Goal: Task Accomplishment & Management: Use online tool/utility

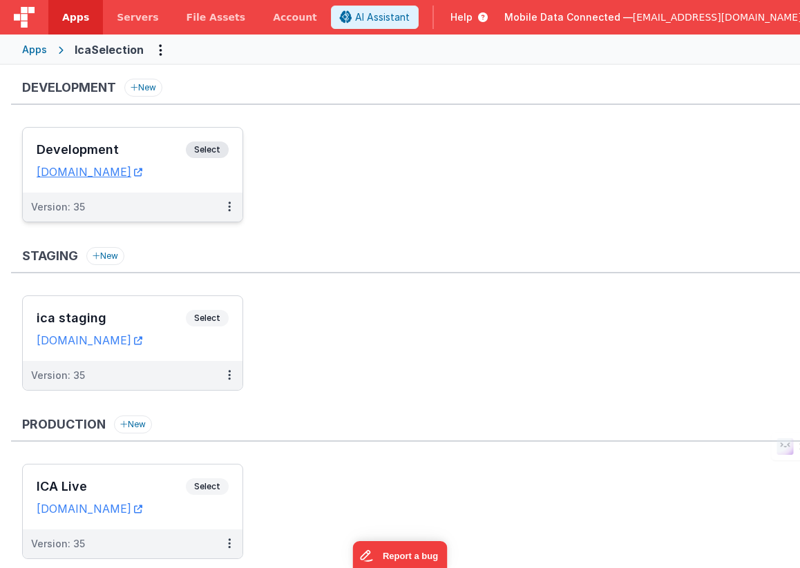
click at [205, 154] on span "Select" at bounding box center [207, 150] width 43 height 17
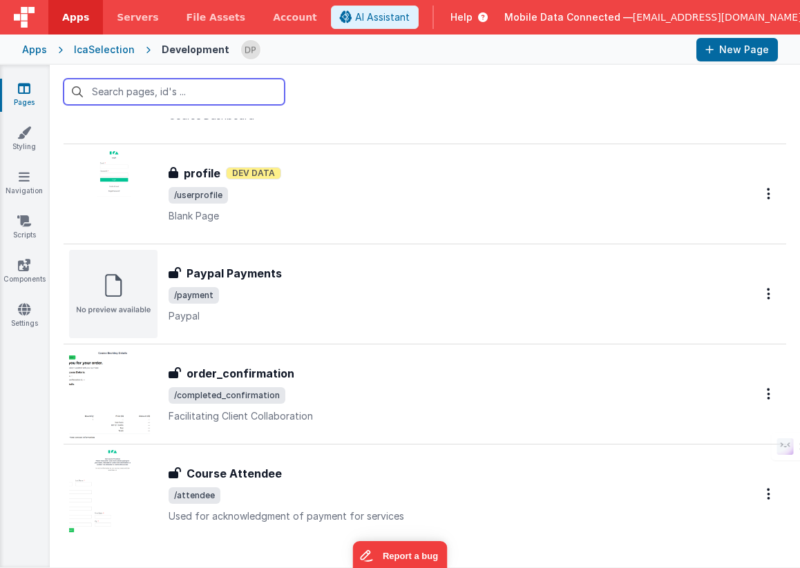
scroll to position [3351, 0]
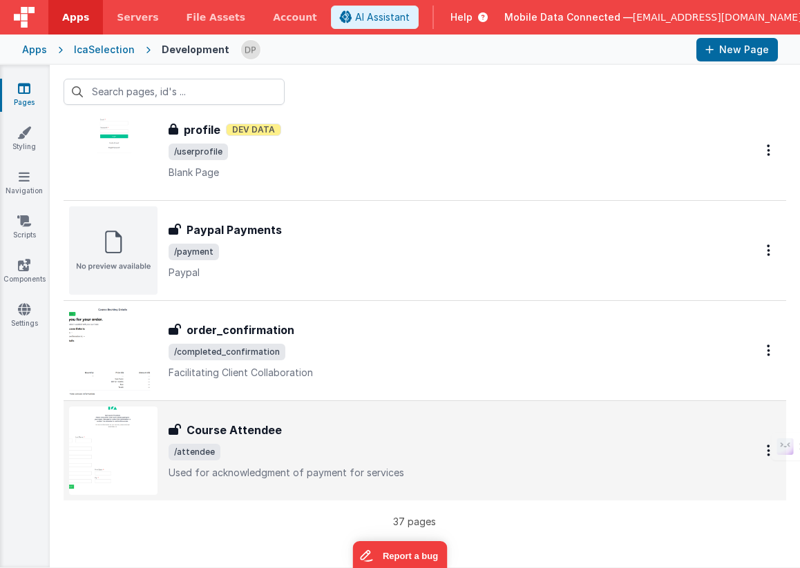
click at [314, 441] on div "Course Attendee Course Attendee /attendee Used for acknowledgment of payment fo…" at bounding box center [445, 451] width 554 height 58
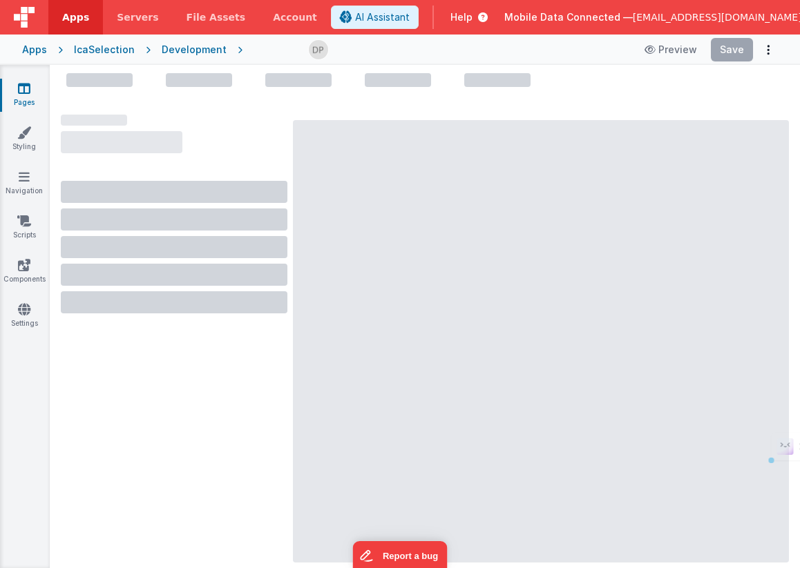
click at [314, 441] on div at bounding box center [541, 341] width 496 height 443
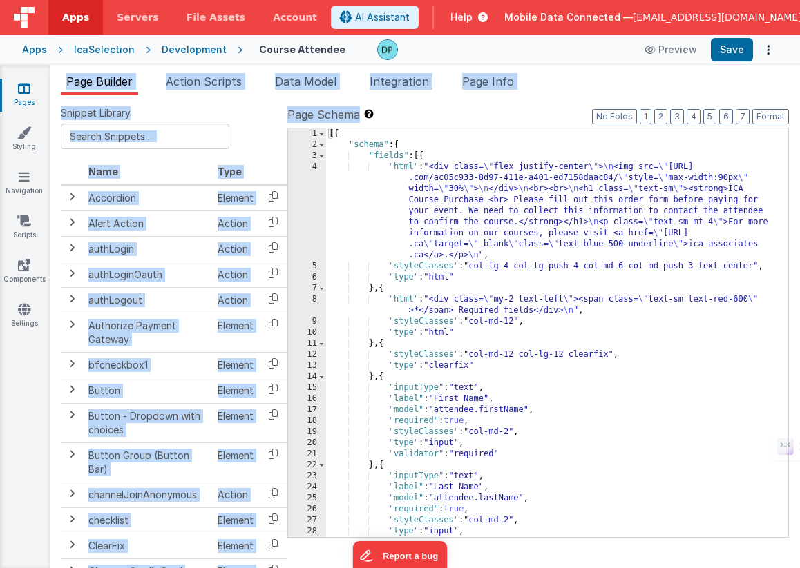
click at [345, 182] on div "[{ "schema" : { "fields" : [{ "html" : "<div class= \" flex justify-center \" >…" at bounding box center [552, 343] width 452 height 431
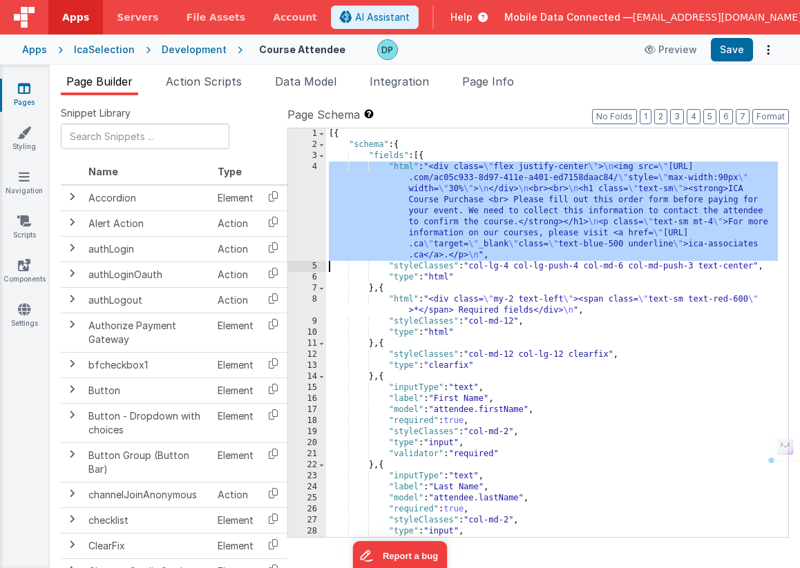
click at [309, 187] on div "4" at bounding box center [307, 211] width 38 height 99
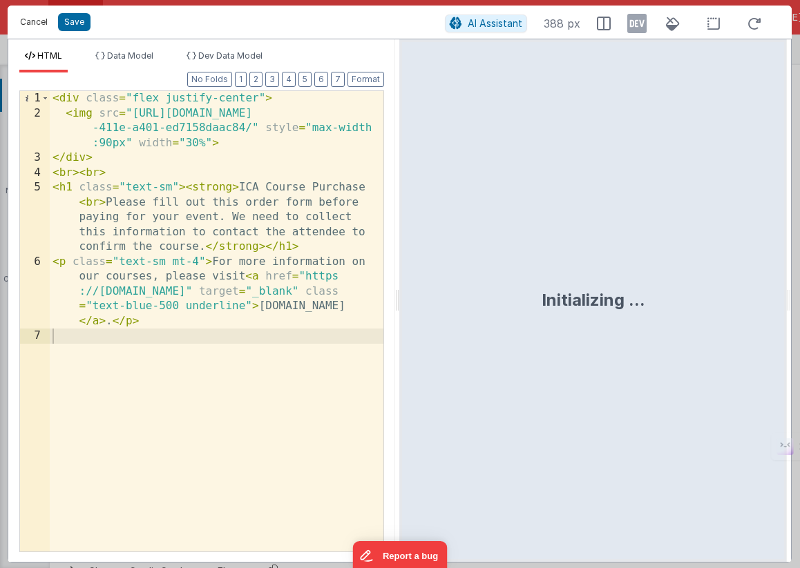
click at [30, 19] on button "Cancel" at bounding box center [33, 21] width 41 height 19
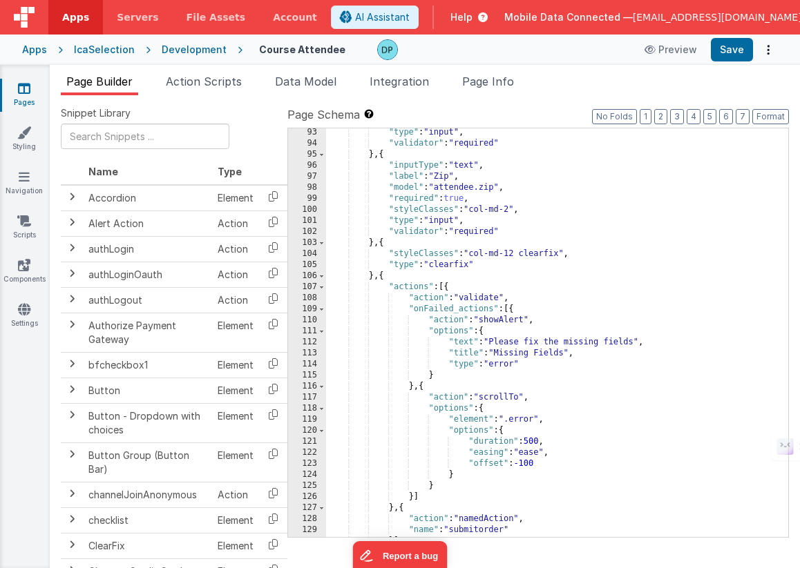
scroll to position [1117, 0]
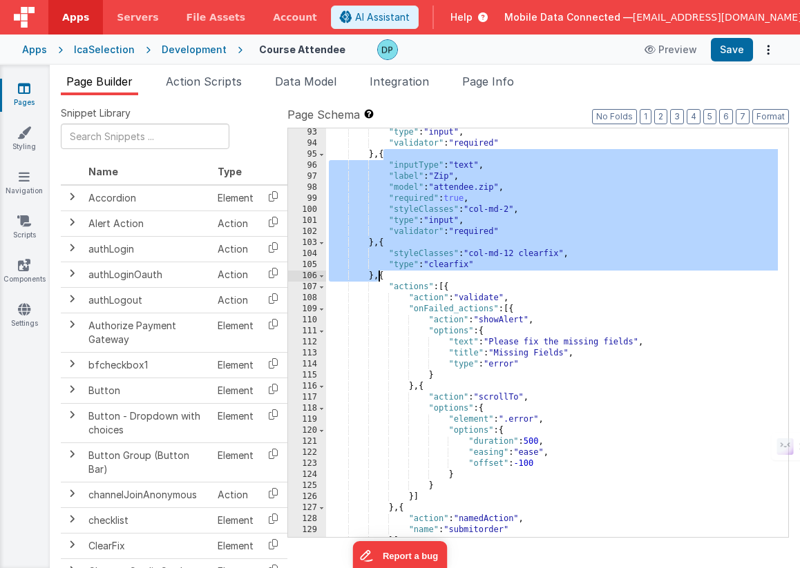
drag, startPoint x: 382, startPoint y: 158, endPoint x: 380, endPoint y: 281, distance: 122.9
click at [380, 281] on div ""type" : "input" , "validator" : "required" } , { "inputType" : "text" , "label…" at bounding box center [552, 342] width 452 height 431
click at [381, 278] on div ""type" : "input" , "validator" : "required" } , { "inputType" : "text" , "label…" at bounding box center [552, 342] width 452 height 431
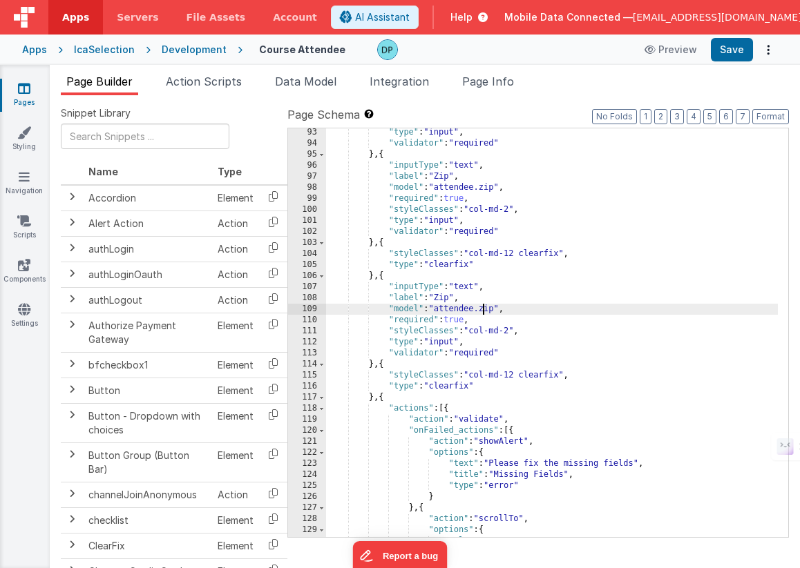
click at [484, 309] on div ""type" : "input" , "validator" : "required" } , { "inputType" : "text" , "label…" at bounding box center [552, 342] width 452 height 431
click at [447, 300] on div ""type" : "input" , "validator" : "required" } , { "inputType" : "text" , "label…" at bounding box center [552, 342] width 452 height 431
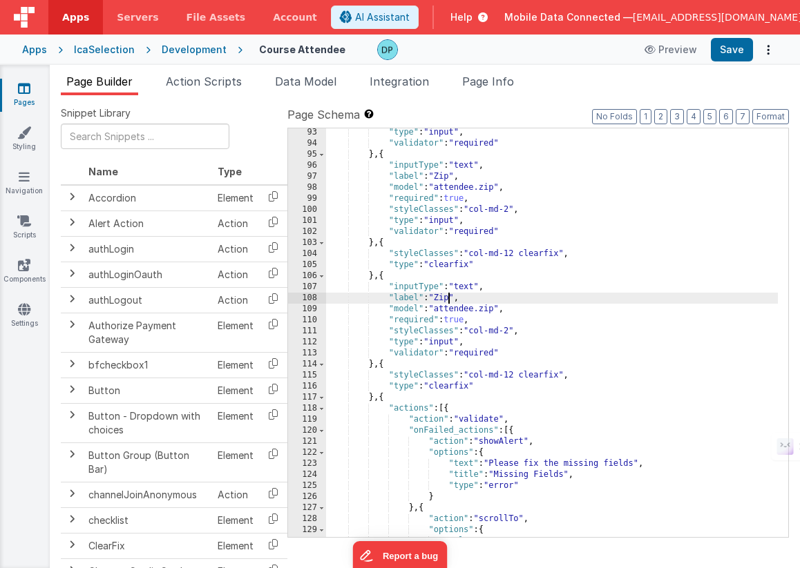
click at [447, 300] on div ""type" : "input" , "validator" : "required" } , { "inputType" : "text" , "label…" at bounding box center [552, 342] width 452 height 431
click at [550, 354] on div ""type" : "input" , "validator" : "required" } , { "inputType" : "text" , "label…" at bounding box center [552, 342] width 452 height 431
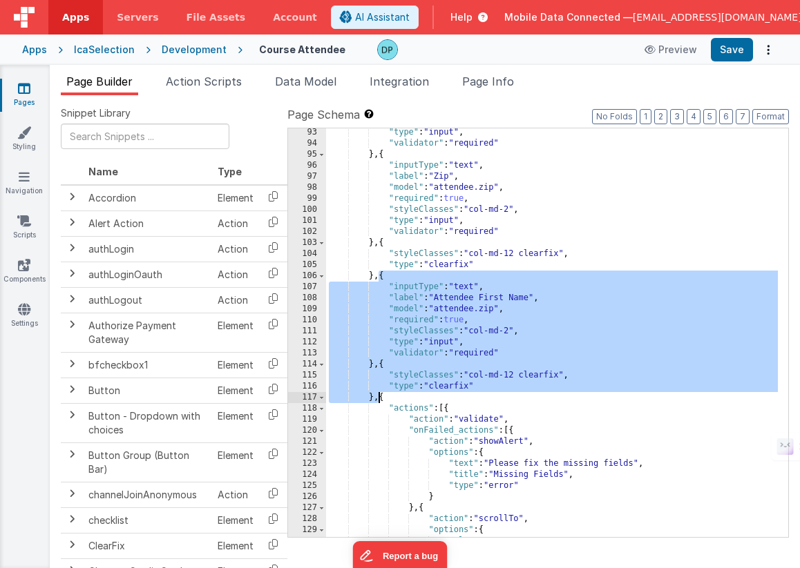
drag, startPoint x: 380, startPoint y: 279, endPoint x: 378, endPoint y: 397, distance: 118.1
click at [378, 397] on div ""type" : "input" , "validator" : "required" } , { "inputType" : "text" , "label…" at bounding box center [552, 342] width 452 height 431
click at [378, 400] on div ""type" : "input" , "validator" : "required" } , { "inputType" : "text" , "label…" at bounding box center [552, 342] width 452 height 431
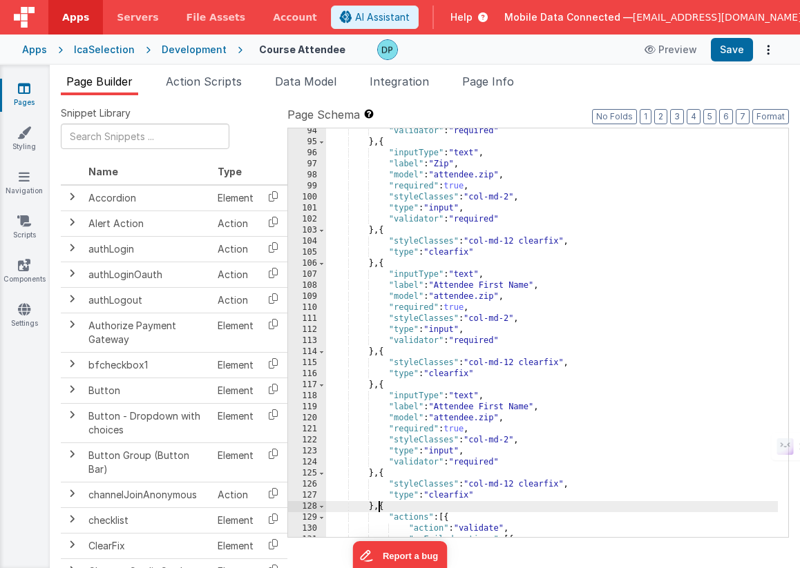
scroll to position [1143, 0]
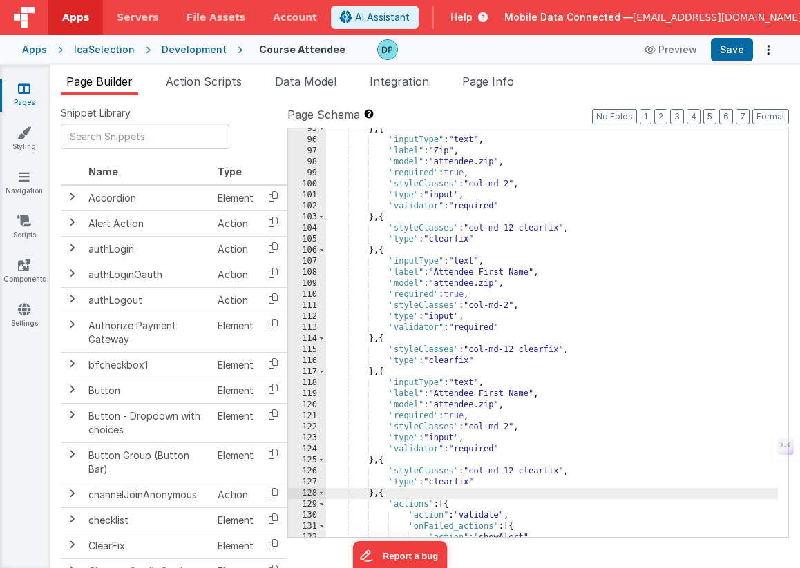
click at [494, 398] on div "} , { "inputType" : "text" , "label" : "Zip" , "model" : "attendee.zip" , "requ…" at bounding box center [552, 339] width 452 height 431
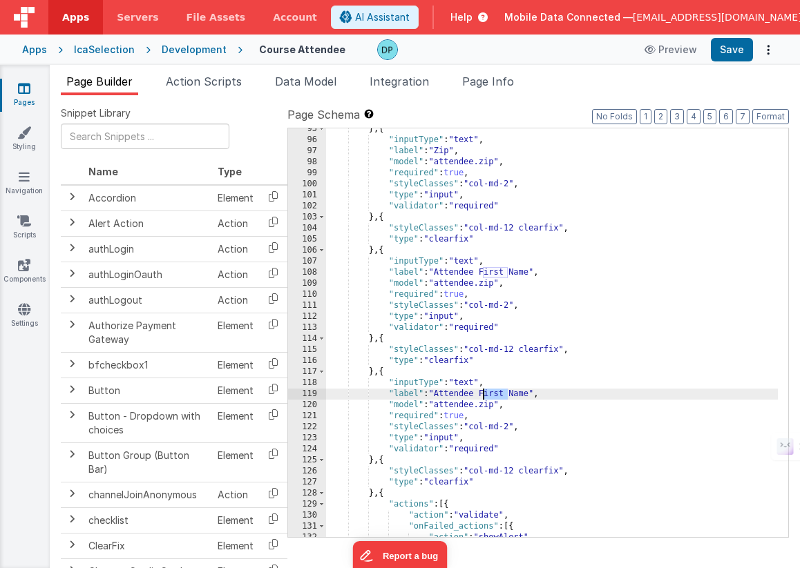
click at [494, 398] on div "} , { "inputType" : "text" , "label" : "Zip" , "model" : "attendee.zip" , "requ…" at bounding box center [552, 339] width 452 height 431
drag, startPoint x: 724, startPoint y: 53, endPoint x: 685, endPoint y: 235, distance: 186.5
click at [685, 235] on div "Apps Servers File Assets Account Some FUTURE Slot AI Assistant Help Mobile Data…" at bounding box center [400, 284] width 800 height 568
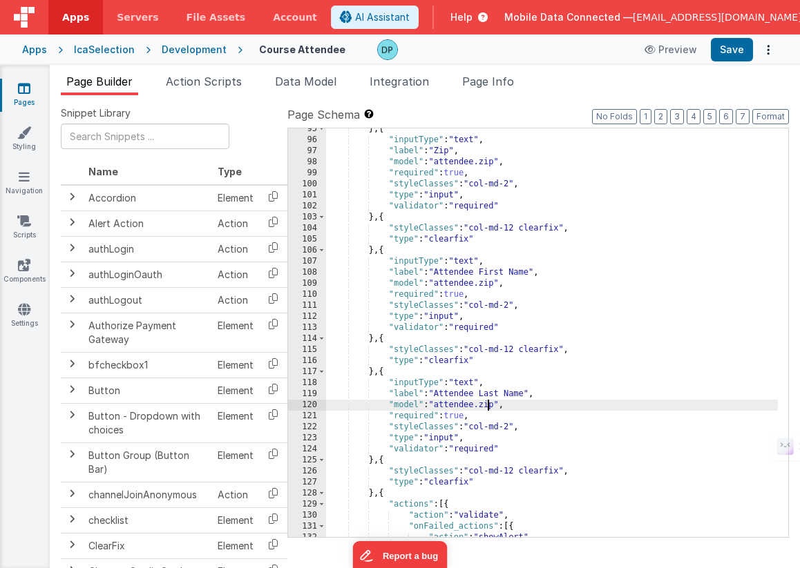
click at [486, 406] on div "} , { "inputType" : "text" , "label" : "Zip" , "model" : "attendee.zip" , "requ…" at bounding box center [552, 339] width 452 height 431
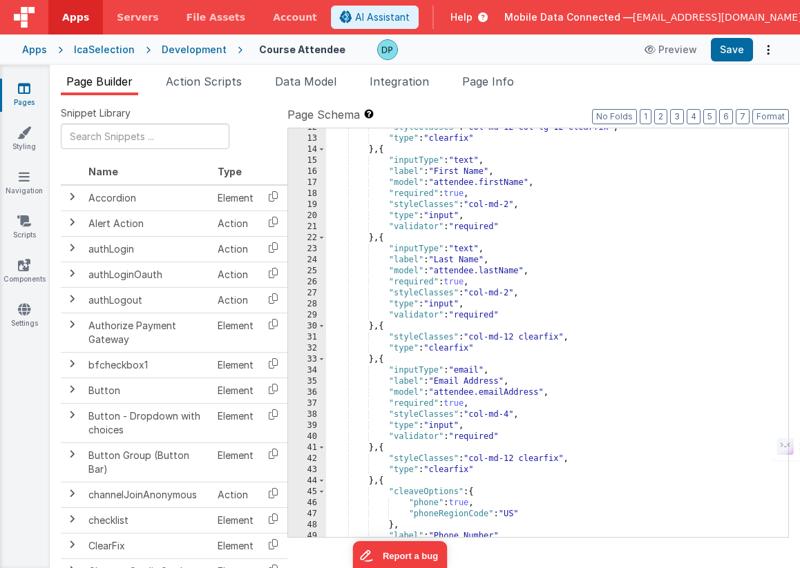
scroll to position [227, 0]
click at [483, 183] on div ""styleClasses" : "col-md-12 col-lg-12 clearfix" , "type" : "clearfix" } , { "in…" at bounding box center [552, 337] width 452 height 431
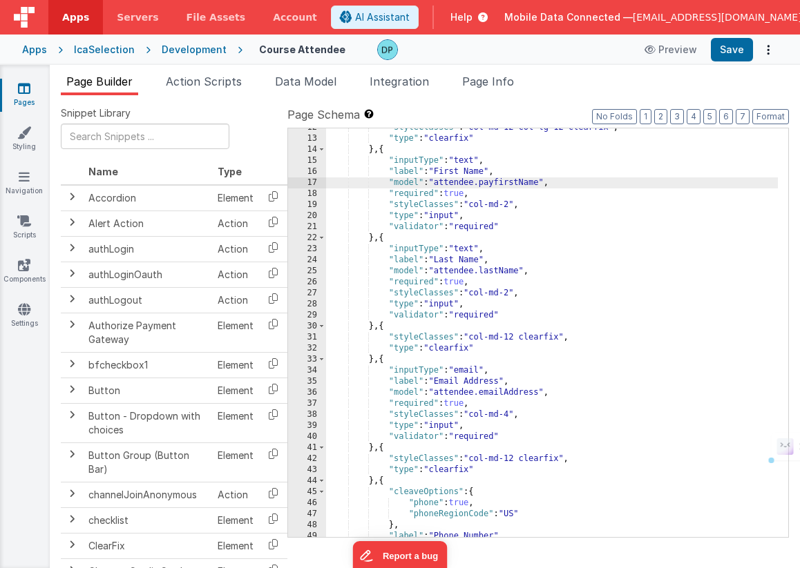
click at [483, 275] on div ""styleClasses" : "col-md-12 col-lg-12 clearfix" , "type" : "clearfix" } , { "in…" at bounding box center [552, 337] width 452 height 431
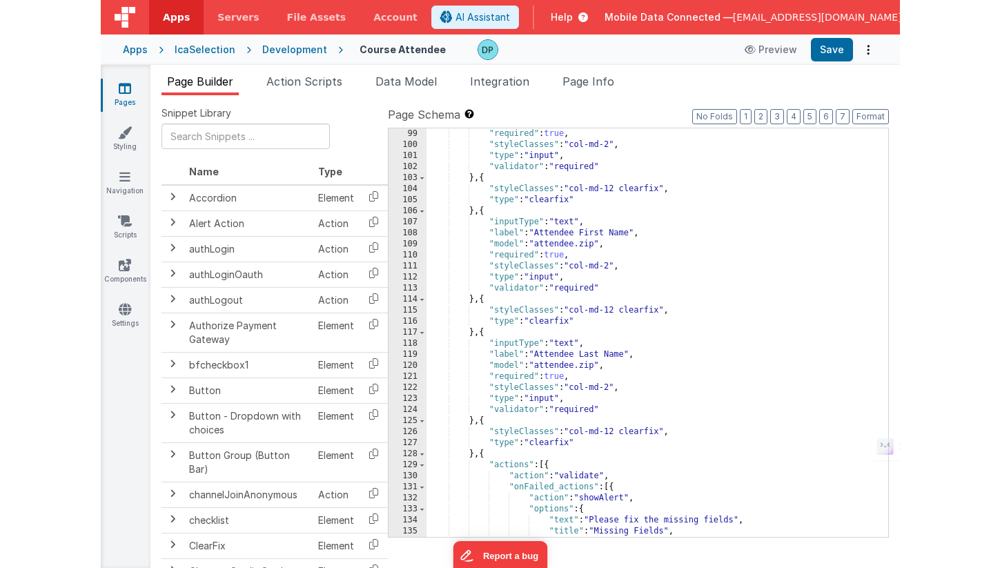
scroll to position [1182, 0]
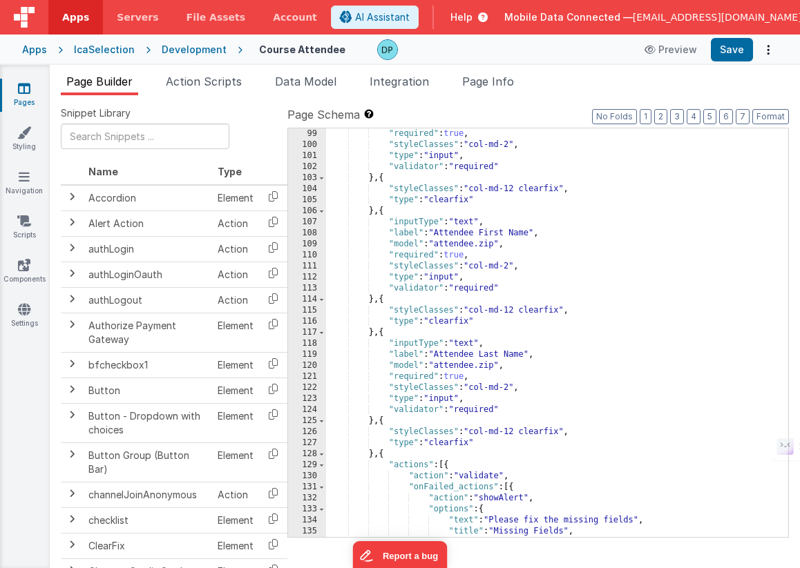
click at [489, 366] on div ""required" : true , "styleClasses" : "col-md-2" , "type" : "input" , "validator…" at bounding box center [552, 343] width 452 height 431
click at [488, 366] on div ""required" : true , "styleClasses" : "col-md-2" , "type" : "input" , "validator…" at bounding box center [552, 343] width 452 height 431
click at [489, 243] on div ""required" : true , "styleClasses" : "col-md-2" , "type" : "input" , "validator…" at bounding box center [552, 343] width 452 height 431
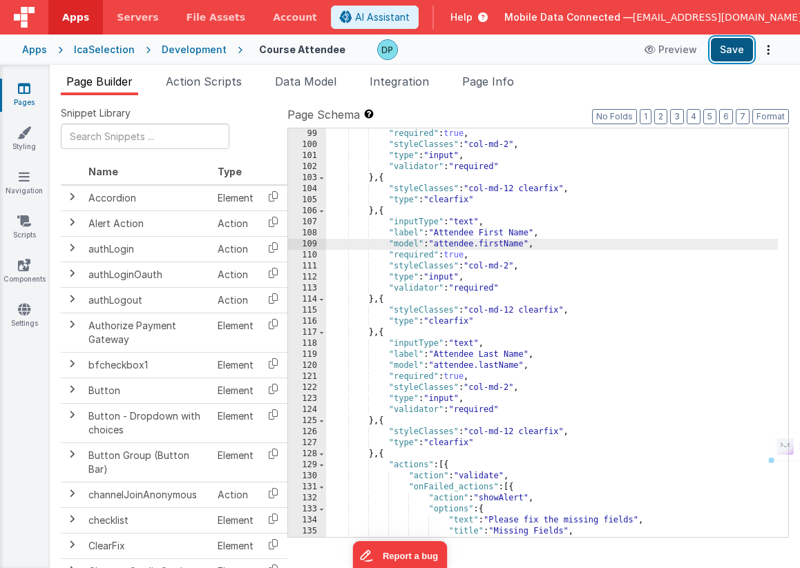
click at [737, 53] on button "Save" at bounding box center [731, 49] width 42 height 23
click at [727, 48] on button "Save" at bounding box center [731, 49] width 42 height 23
click at [304, 81] on span "Data Model" at bounding box center [305, 82] width 61 height 14
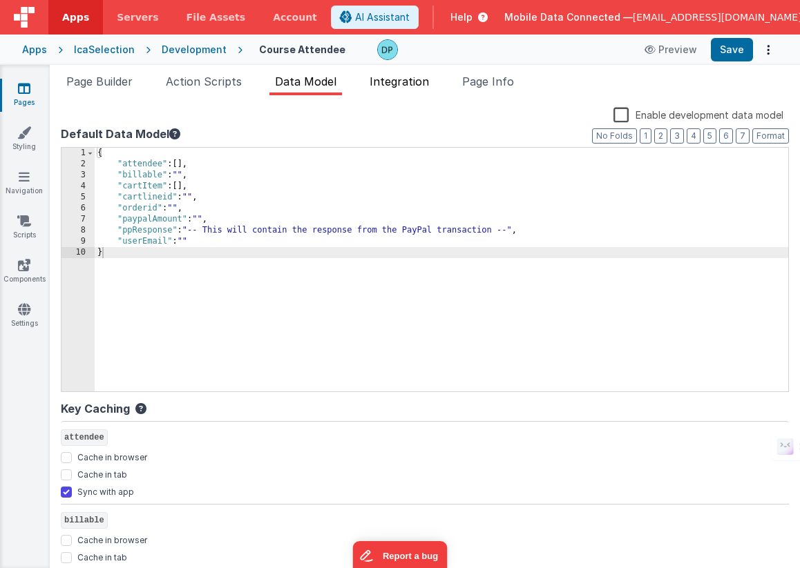
click at [390, 77] on span "Integration" at bounding box center [398, 82] width 59 height 14
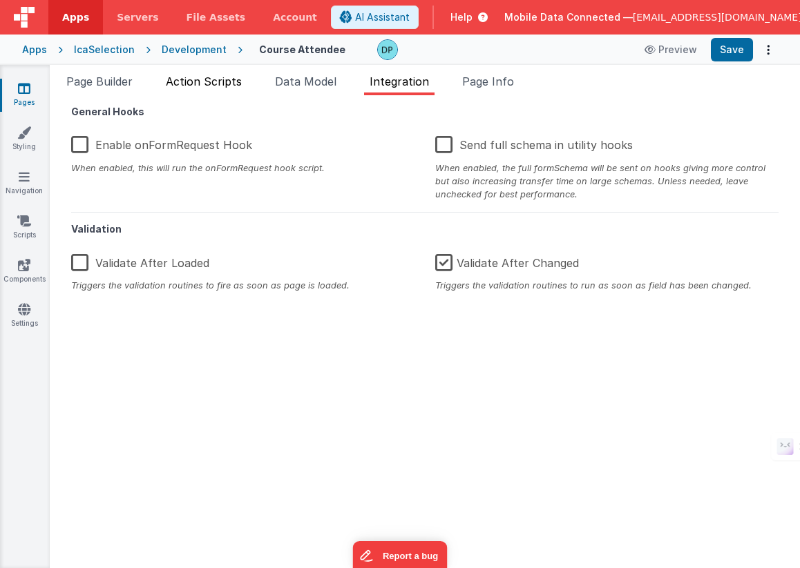
click at [224, 81] on span "Action Scripts" at bounding box center [204, 82] width 76 height 14
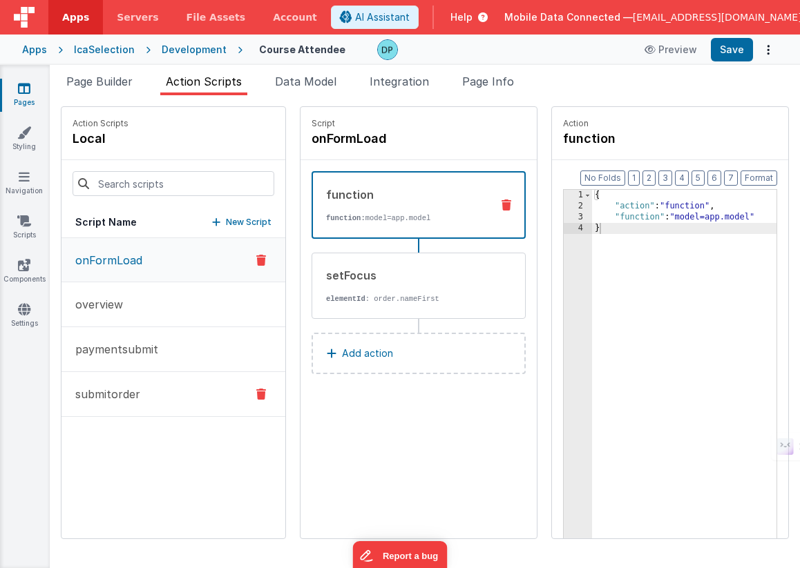
click at [121, 392] on p "submitorder" at bounding box center [103, 394] width 73 height 17
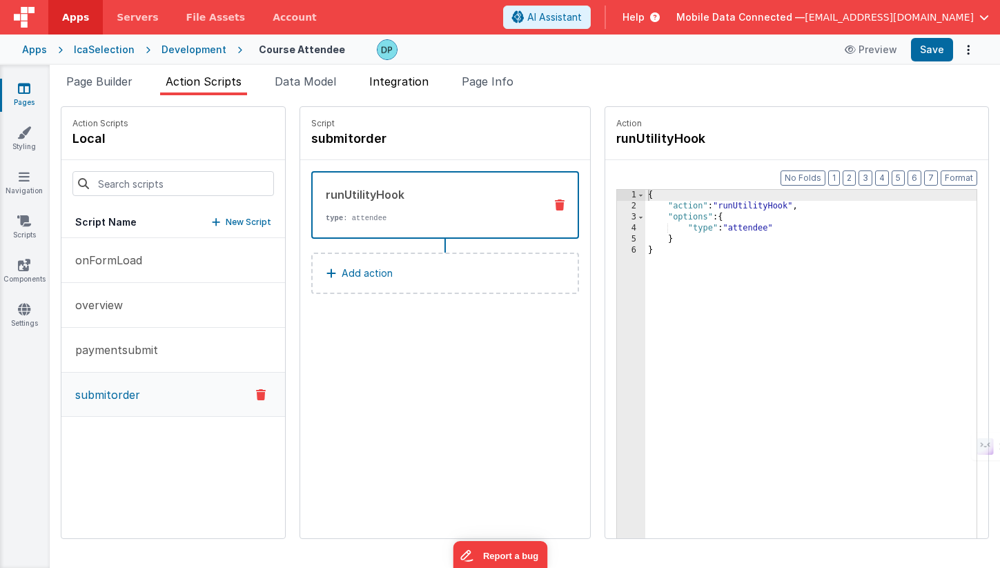
click at [395, 78] on span "Integration" at bounding box center [398, 82] width 59 height 14
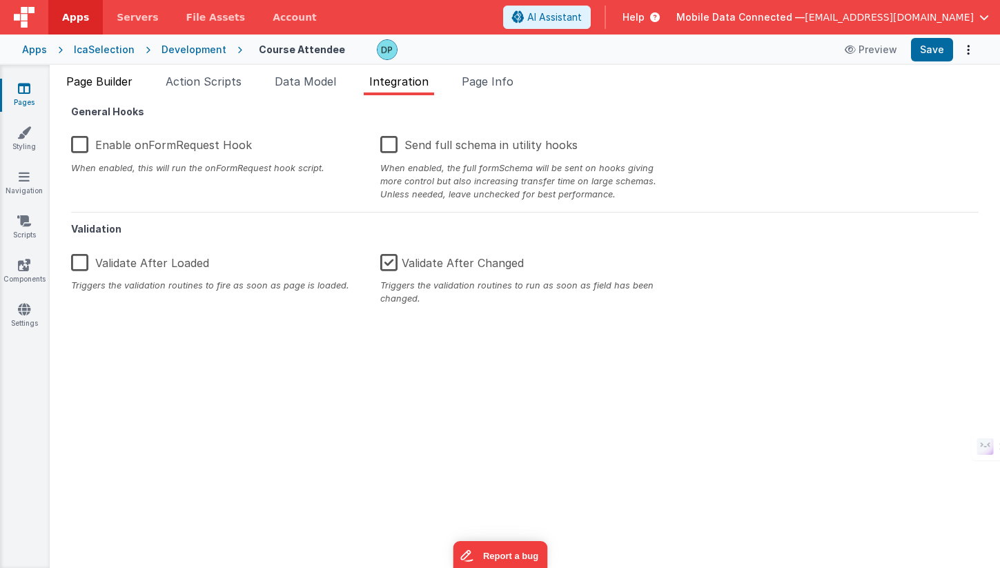
click at [108, 79] on span "Page Builder" at bounding box center [99, 82] width 66 height 14
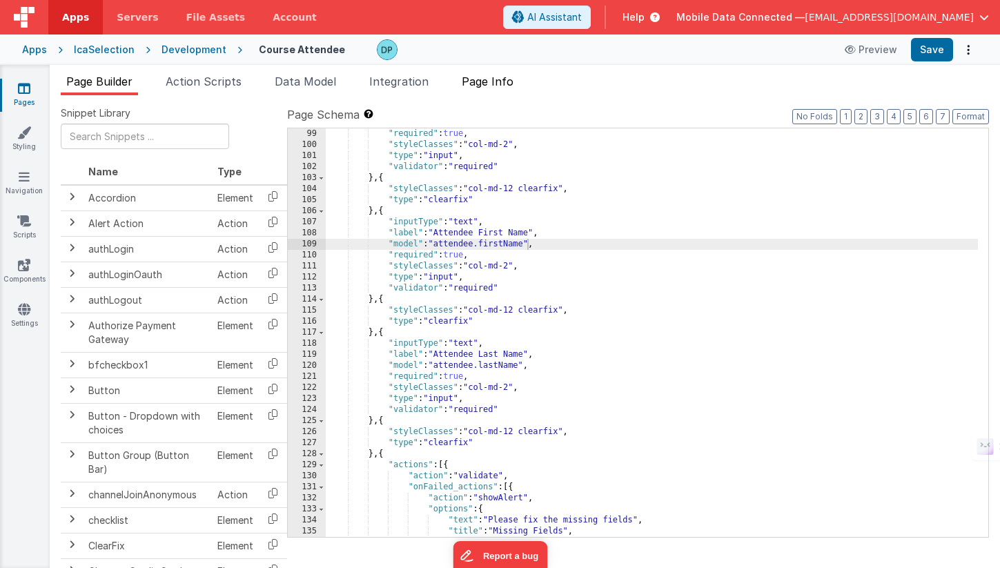
click at [506, 82] on span "Page Info" at bounding box center [488, 82] width 52 height 14
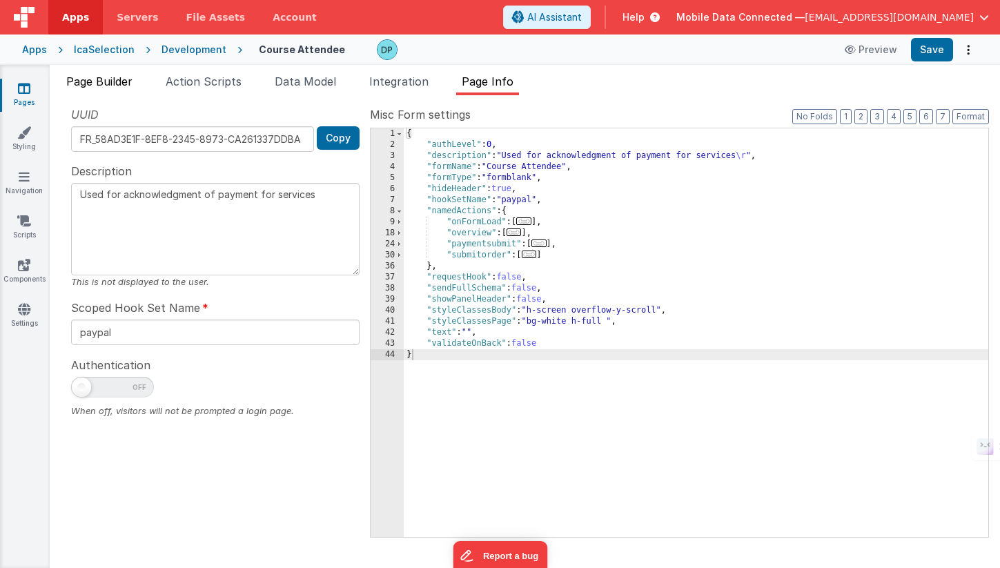
click at [110, 78] on span "Page Builder" at bounding box center [99, 82] width 66 height 14
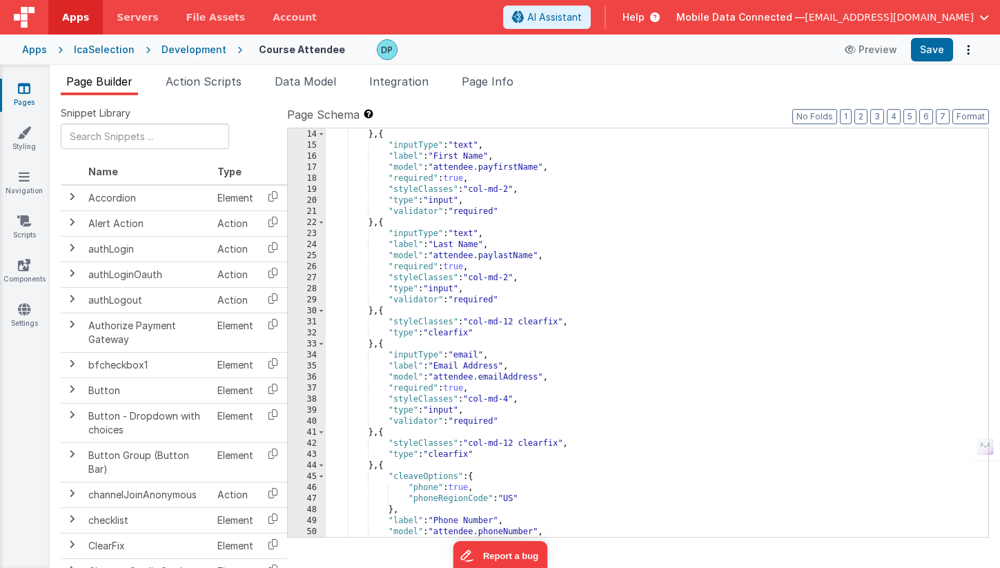
scroll to position [185, 0]
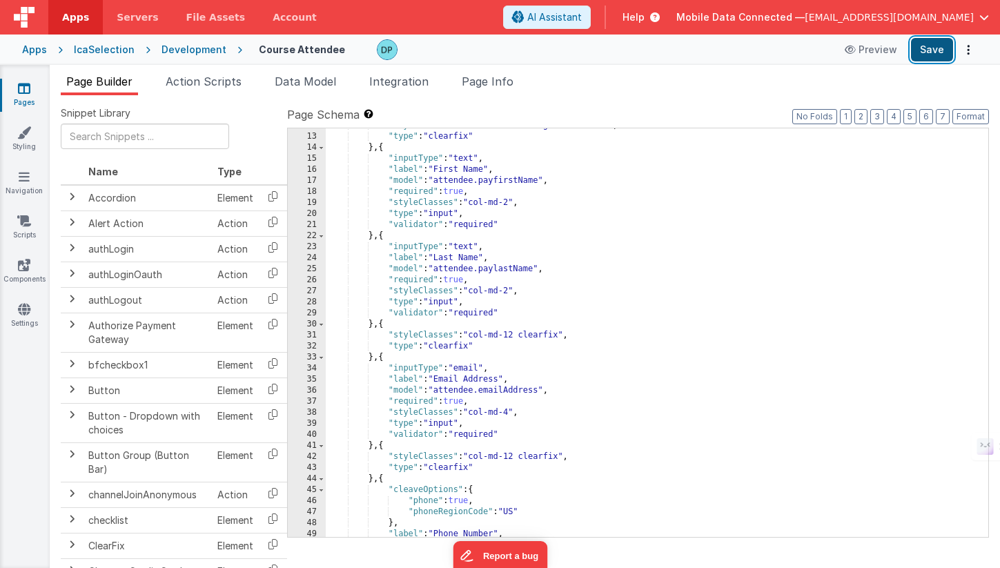
click at [799, 52] on button "Save" at bounding box center [932, 49] width 42 height 23
click at [177, 48] on div "Development" at bounding box center [194, 50] width 65 height 14
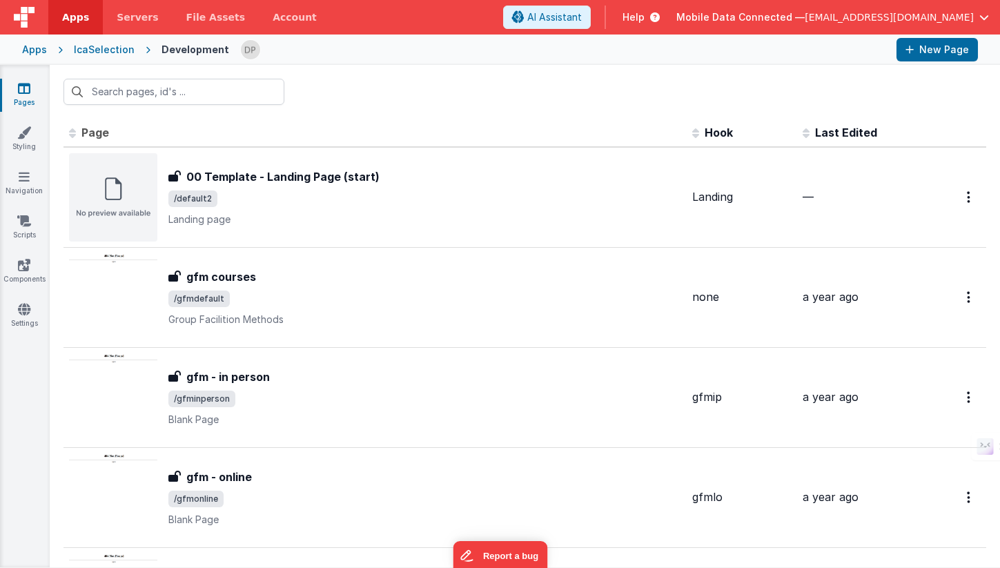
click at [106, 47] on div "IcaSelection" at bounding box center [104, 50] width 61 height 14
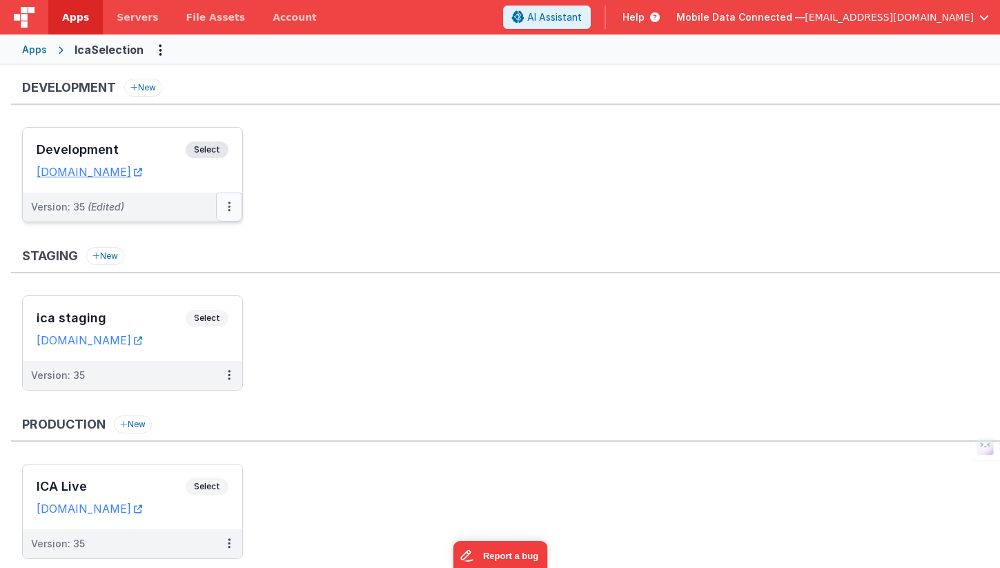
click at [228, 206] on icon at bounding box center [229, 206] width 3 height 1
click at [188, 282] on link "Deploy..." at bounding box center [182, 287] width 122 height 25
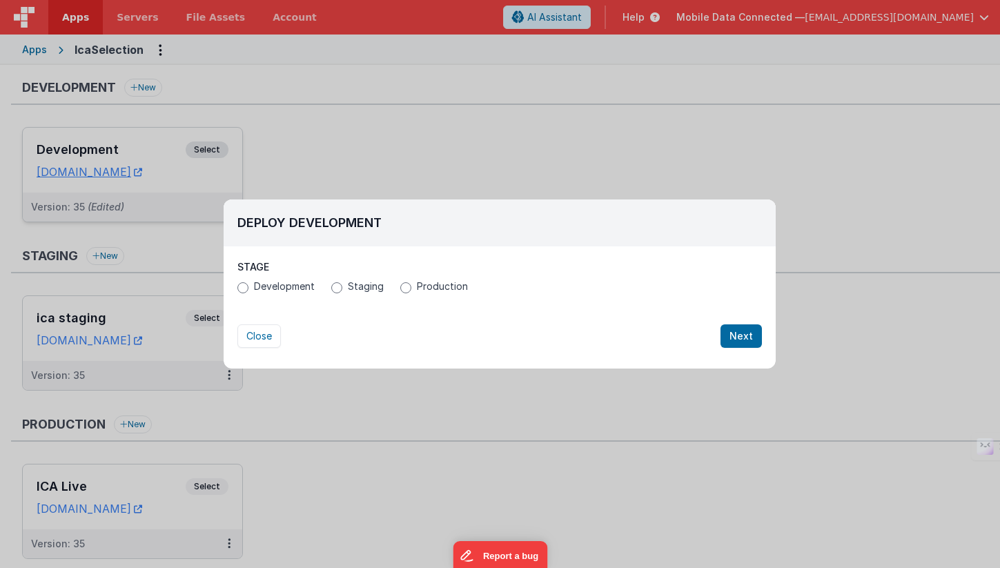
click at [367, 286] on span "Staging" at bounding box center [366, 287] width 36 height 14
click at [342, 286] on input "Staging" at bounding box center [336, 287] width 11 height 11
radio input "true"
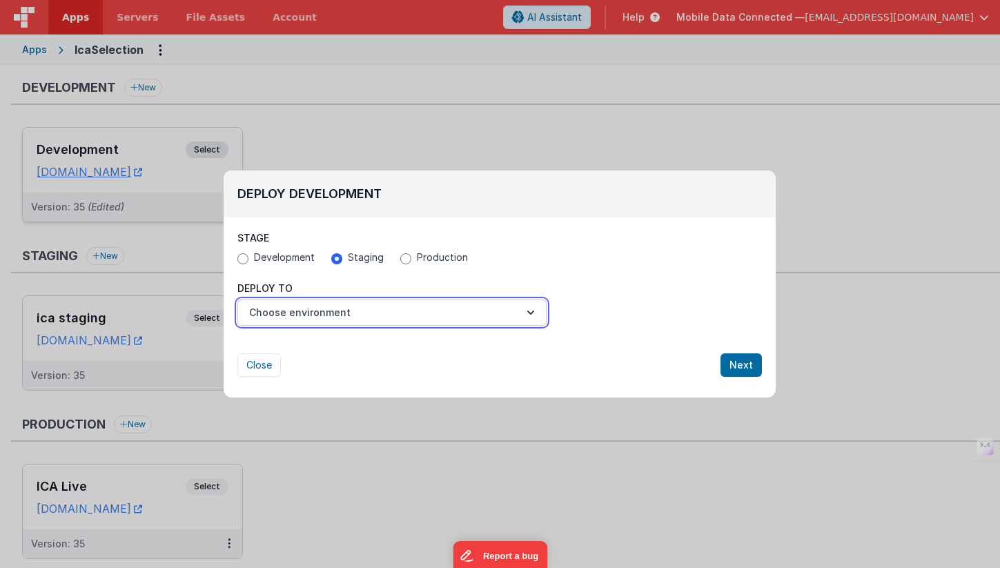
click at [307, 310] on button "Choose environment" at bounding box center [392, 313] width 309 height 26
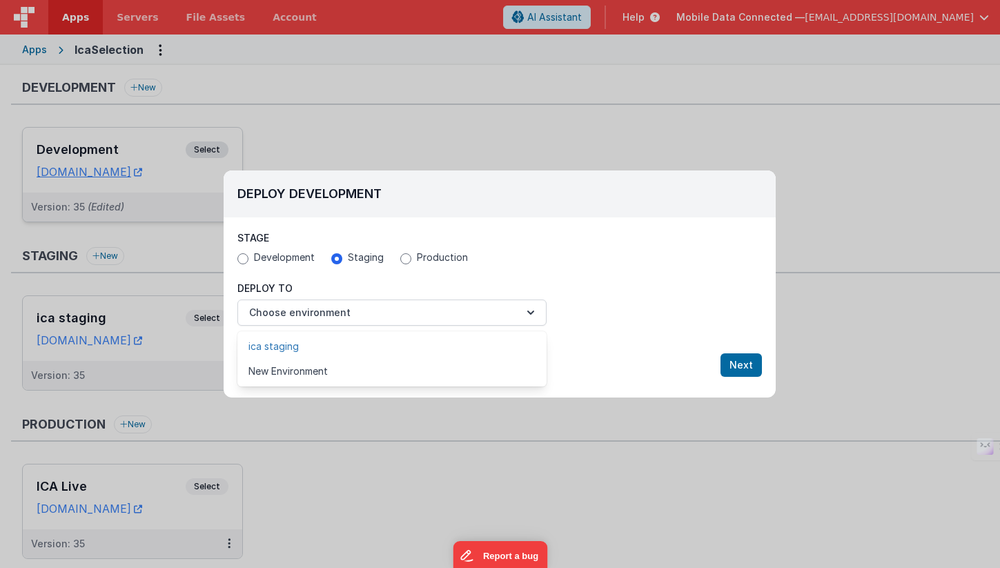
click at [311, 348] on link "ica staging" at bounding box center [392, 346] width 309 height 25
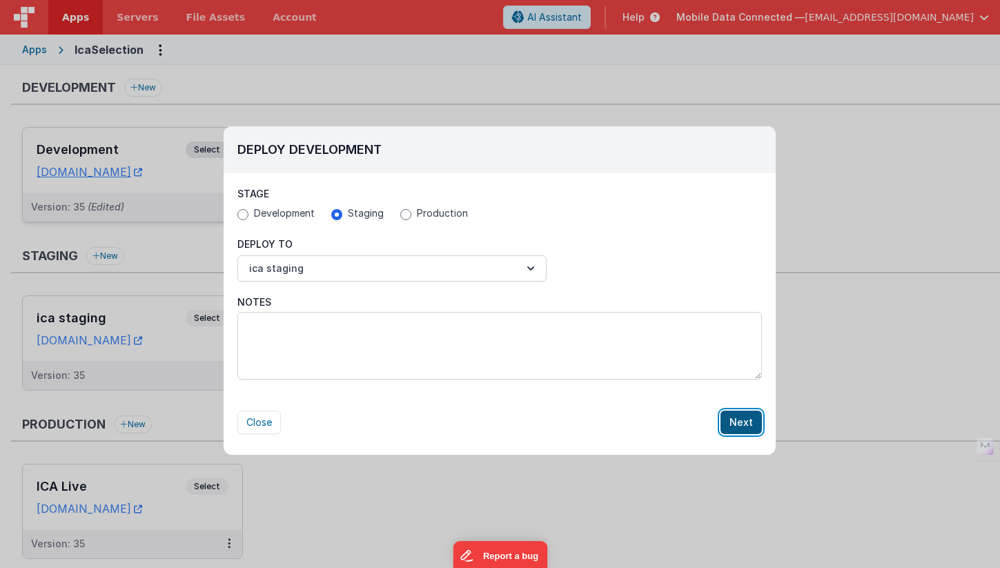
click at [746, 427] on button "Next" at bounding box center [741, 422] width 41 height 23
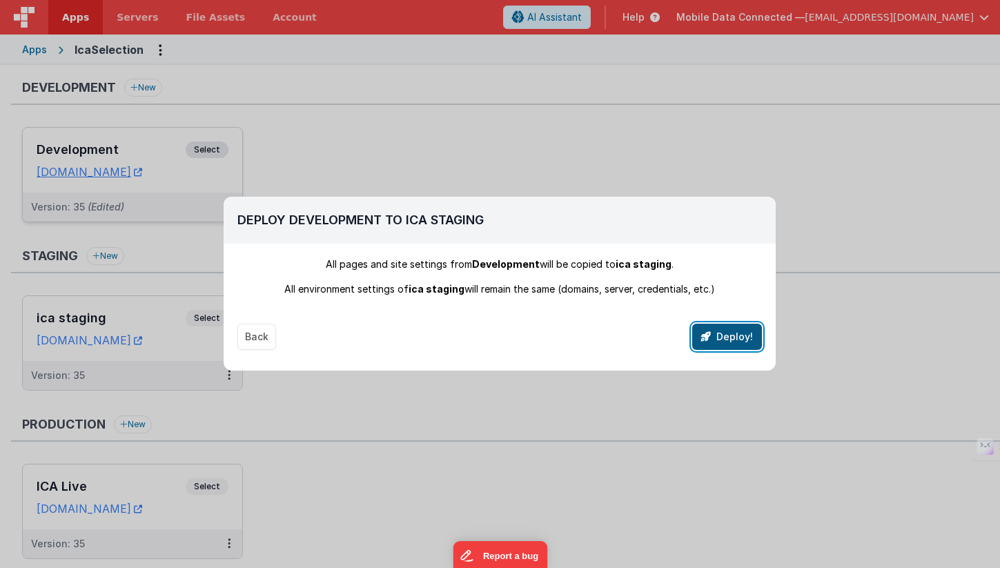
click at [739, 339] on button "Deploy!" at bounding box center [728, 337] width 70 height 26
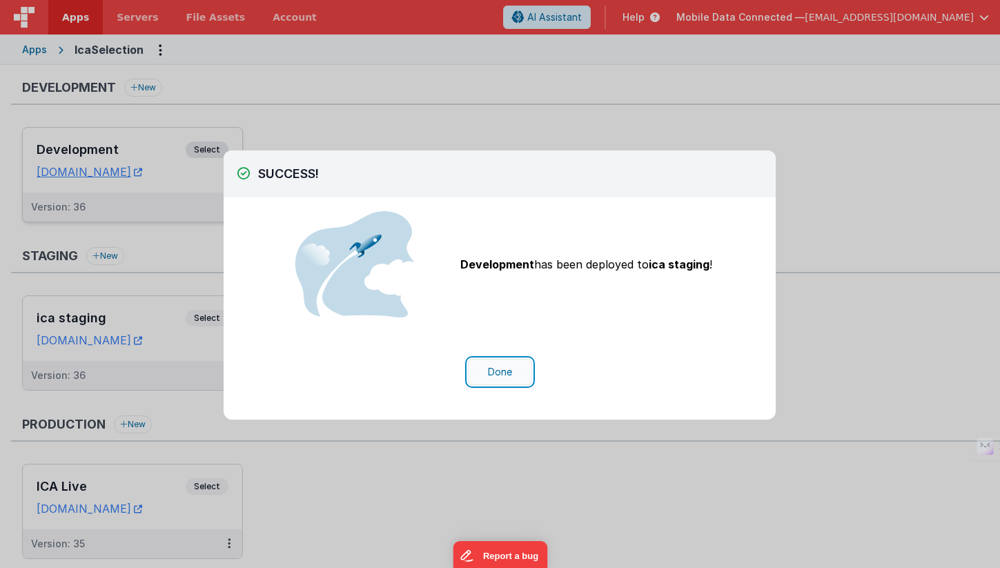
click at [516, 373] on button "Done" at bounding box center [500, 372] width 64 height 26
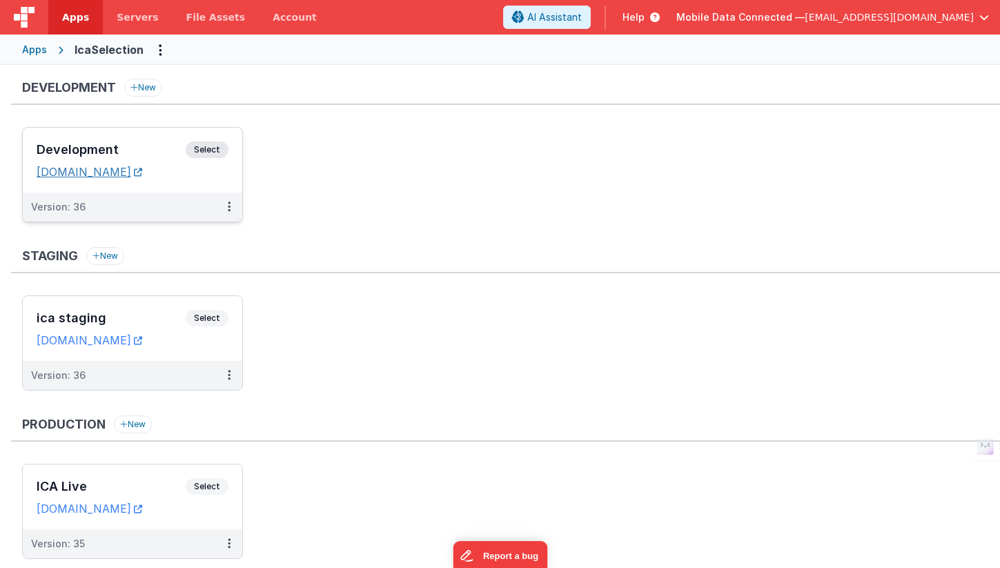
click at [142, 175] on link "[DOMAIN_NAME]" at bounding box center [90, 172] width 106 height 14
click at [200, 147] on span "Select" at bounding box center [207, 150] width 43 height 17
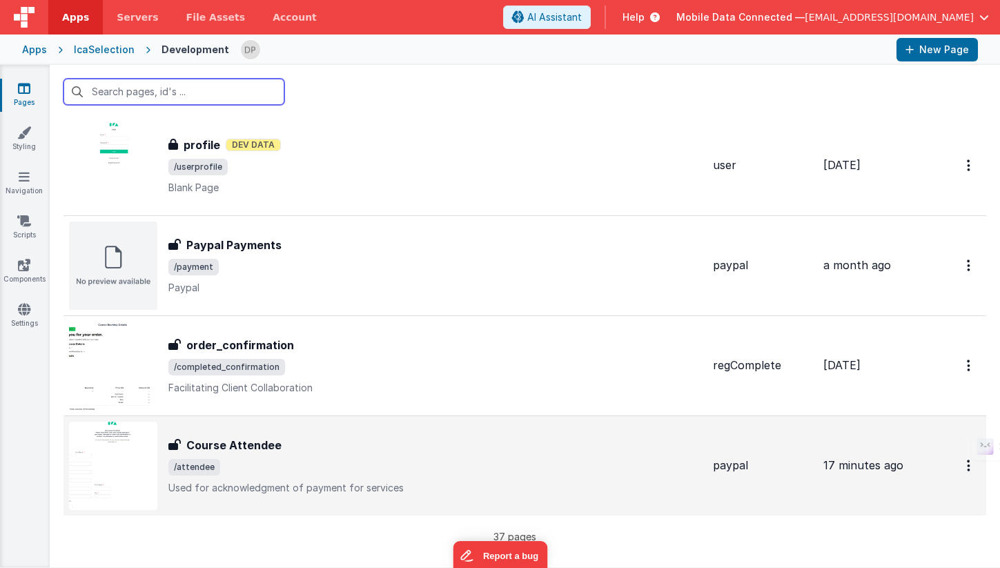
scroll to position [3351, 0]
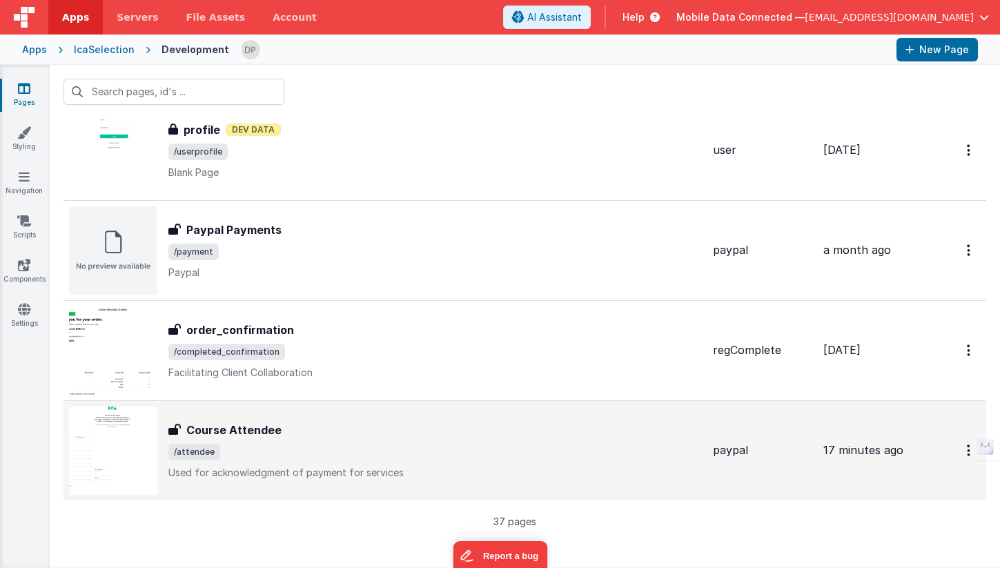
click at [405, 456] on span "/attendee" at bounding box center [435, 452] width 534 height 17
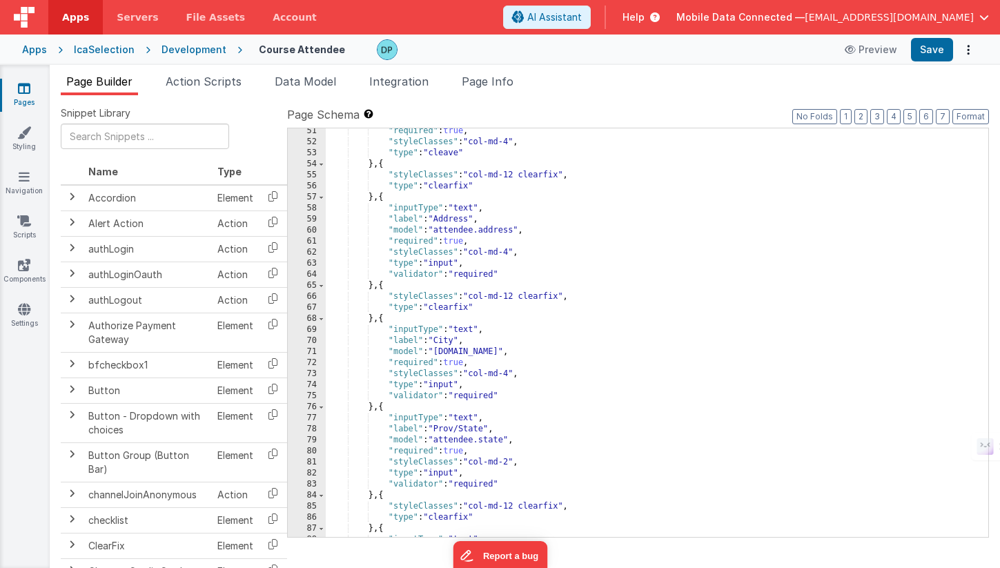
scroll to position [281, 0]
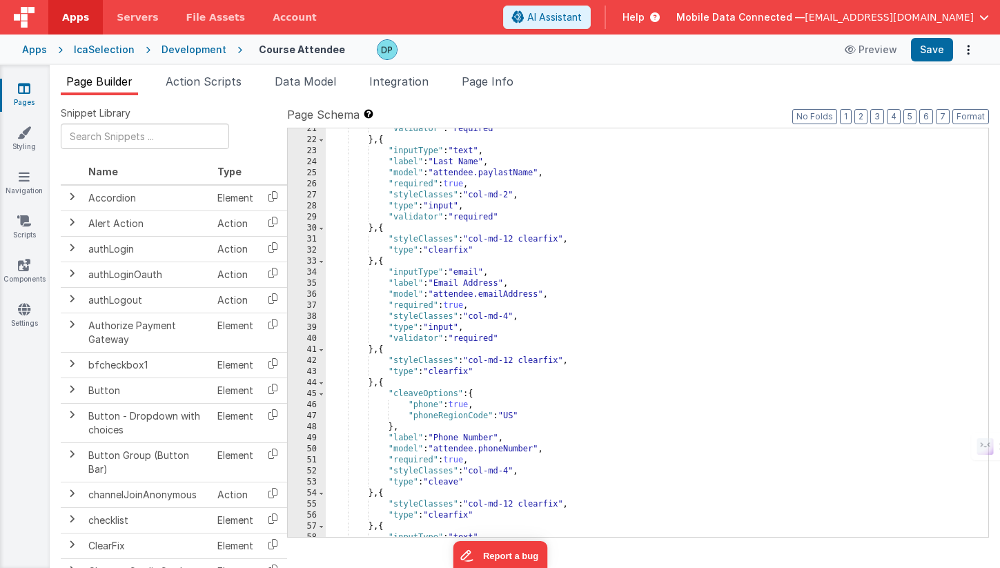
click at [195, 51] on div "Development" at bounding box center [194, 50] width 65 height 14
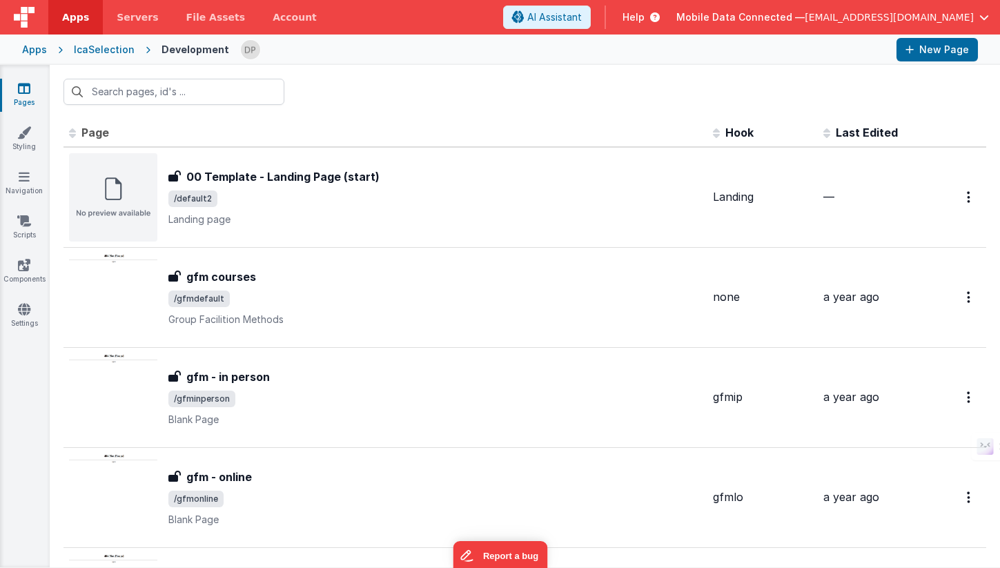
click at [101, 49] on div "IcaSelection" at bounding box center [104, 50] width 61 height 14
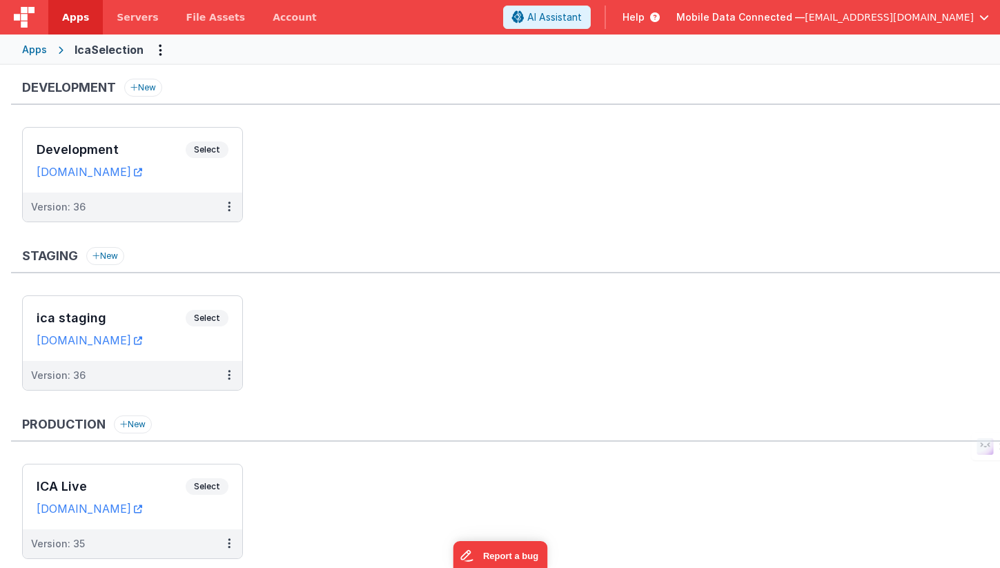
scroll to position [35, 0]
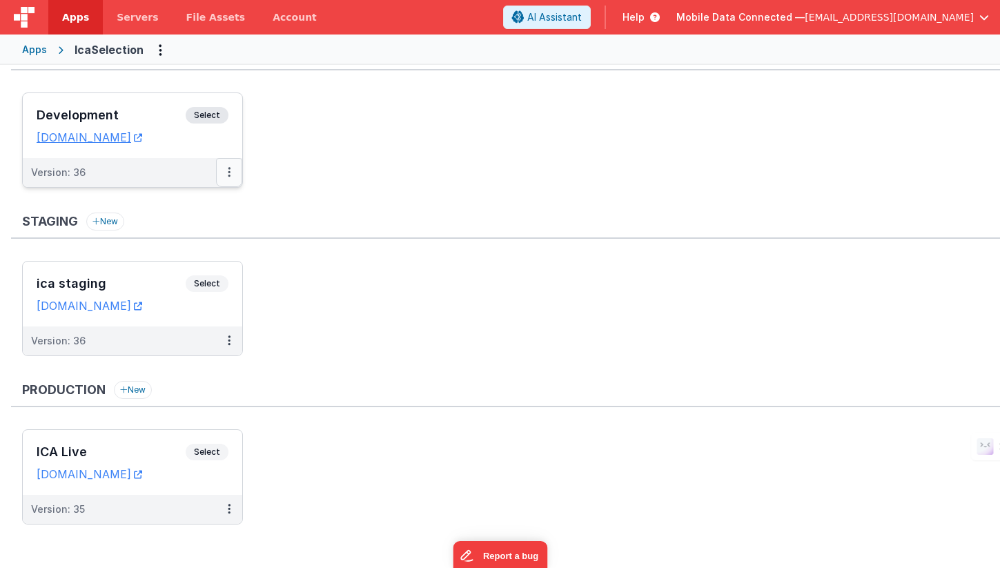
click at [228, 172] on icon at bounding box center [229, 172] width 3 height 1
click at [168, 251] on link "Deploy..." at bounding box center [182, 253] width 122 height 25
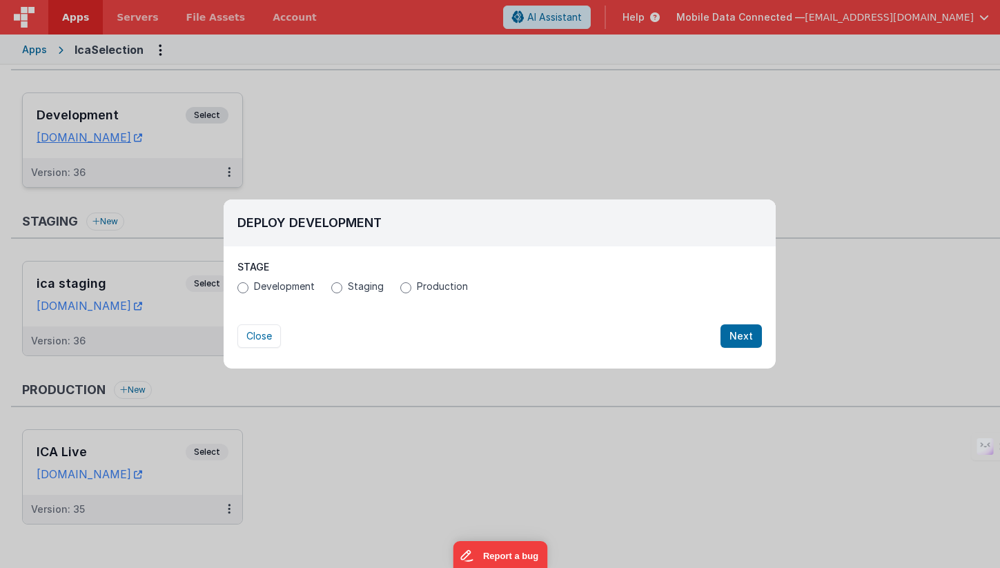
click at [418, 284] on span "Production" at bounding box center [442, 287] width 51 height 14
click at [412, 284] on input "Production" at bounding box center [405, 287] width 11 height 11
radio input "true"
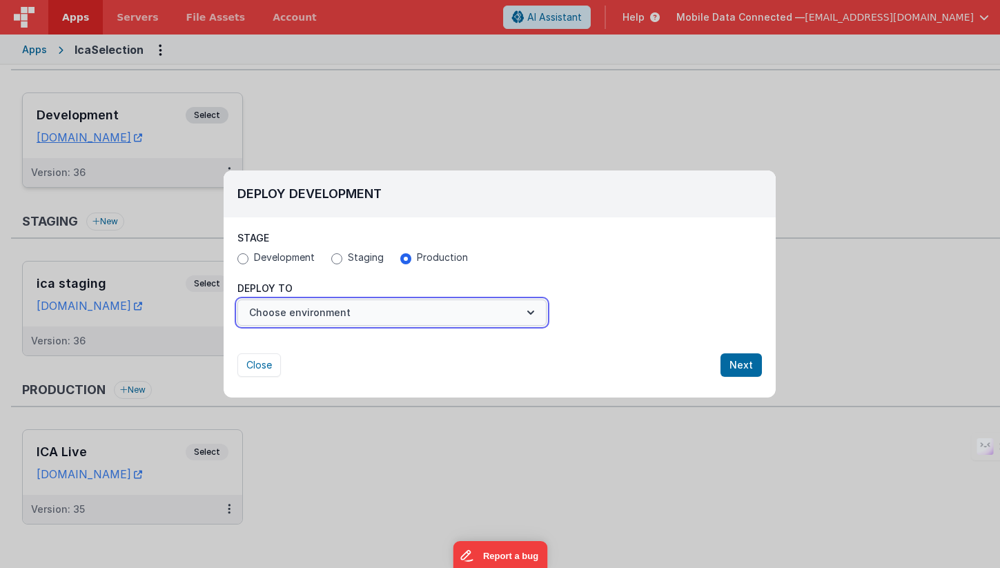
click at [372, 308] on button "Choose environment" at bounding box center [392, 313] width 309 height 26
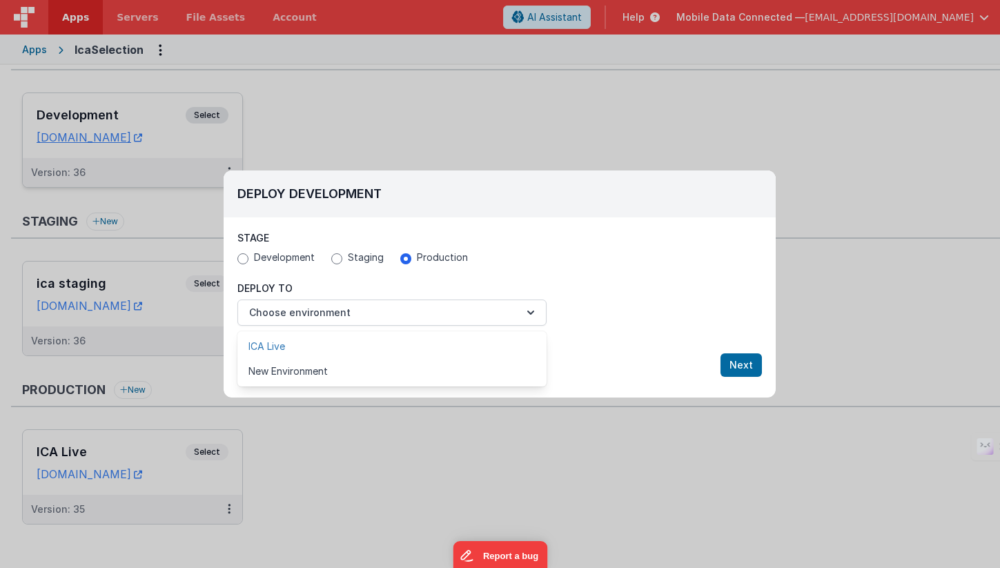
click at [318, 350] on link "ICA Live" at bounding box center [392, 346] width 309 height 25
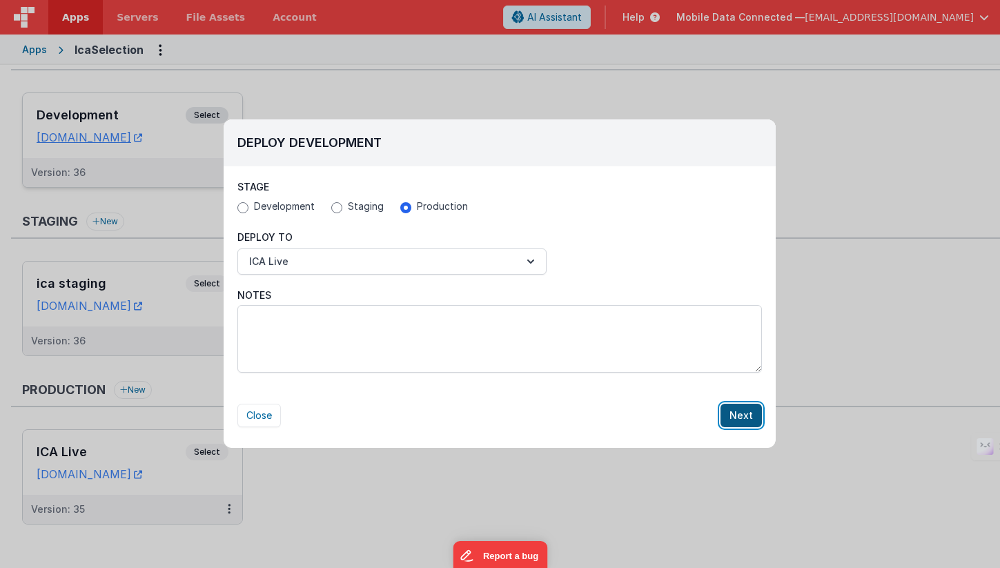
click at [746, 413] on button "Next" at bounding box center [741, 415] width 41 height 23
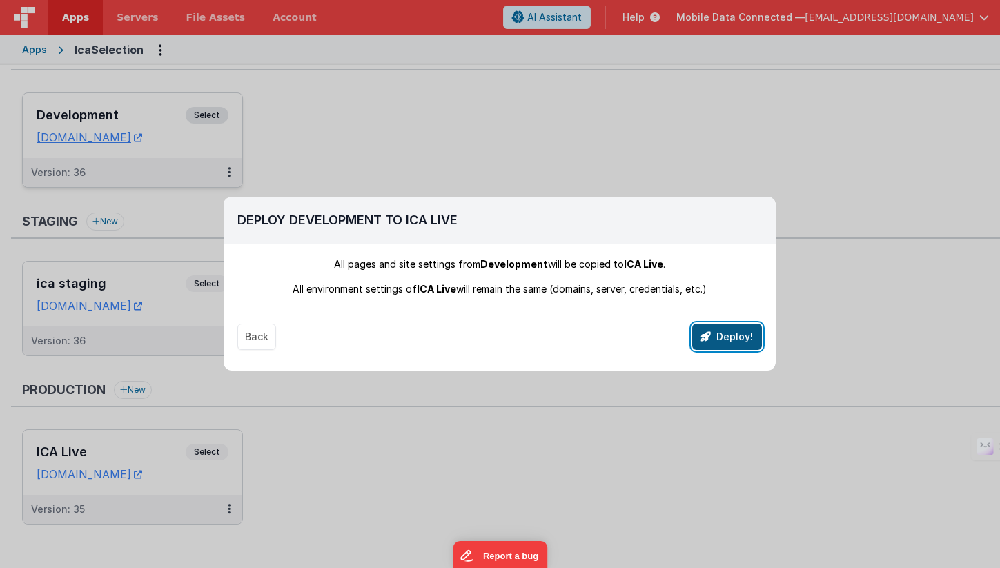
click at [733, 332] on button "Deploy!" at bounding box center [728, 337] width 70 height 26
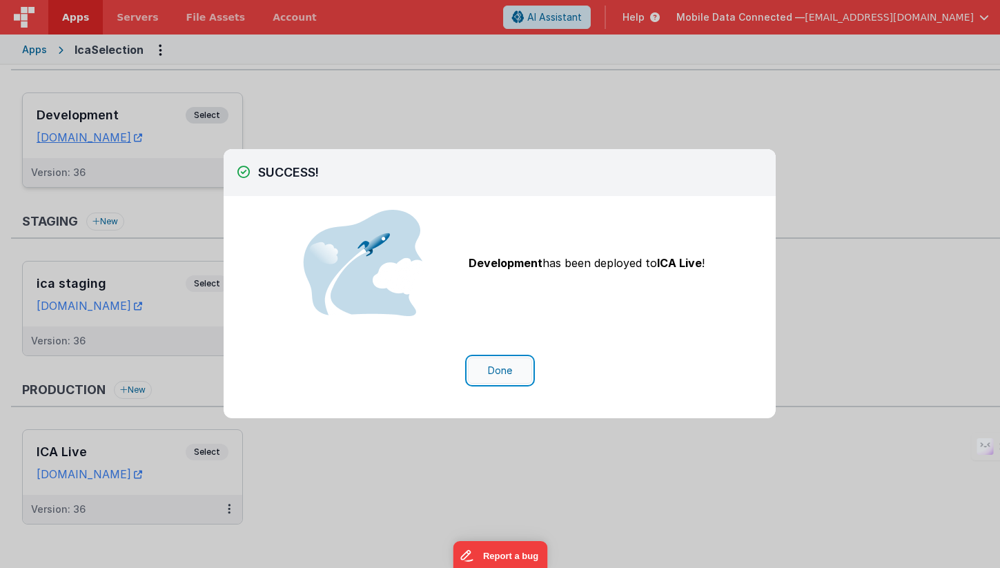
click at [486, 373] on button "Done" at bounding box center [500, 371] width 64 height 26
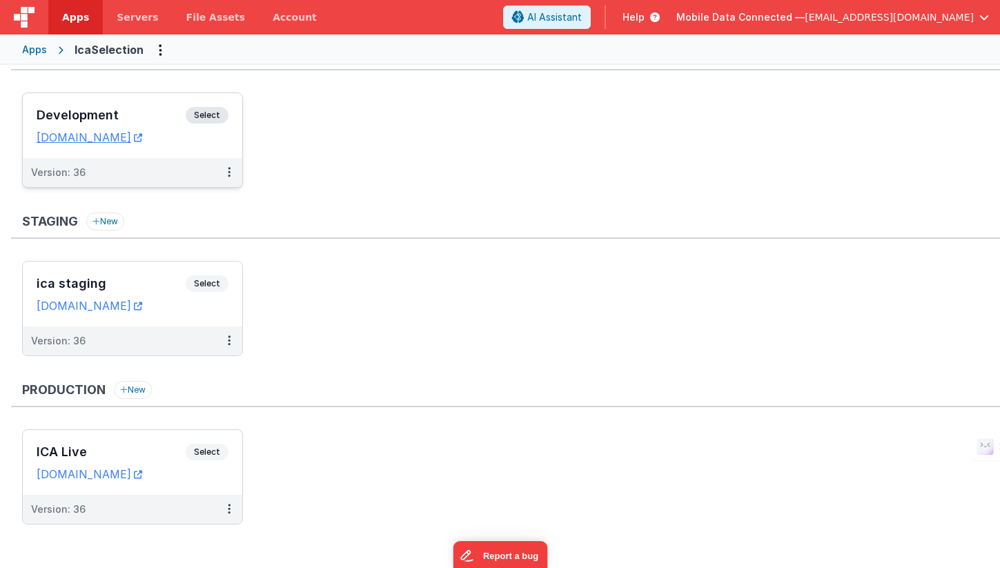
click at [208, 113] on span "Select" at bounding box center [207, 115] width 43 height 17
